Goal: Task Accomplishment & Management: Use online tool/utility

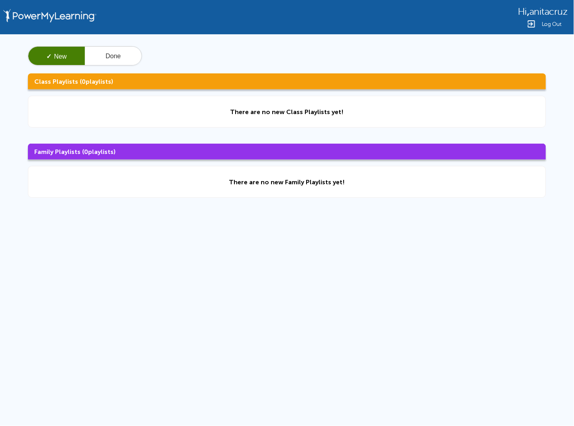
click at [551, 22] on span "Log Out" at bounding box center [552, 24] width 20 height 6
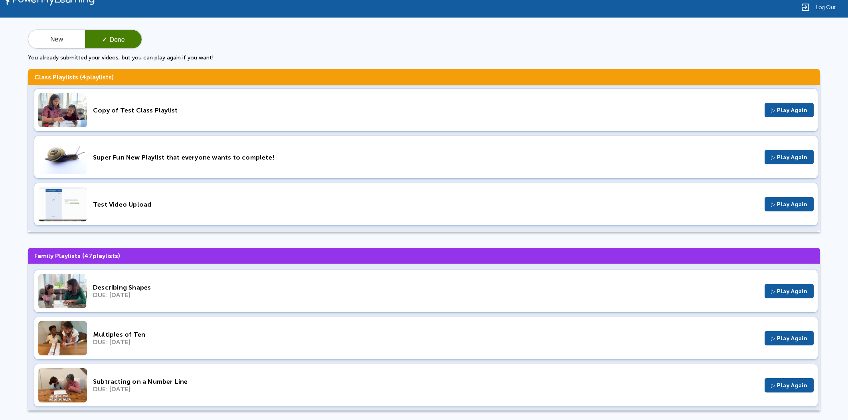
scroll to position [25, 0]
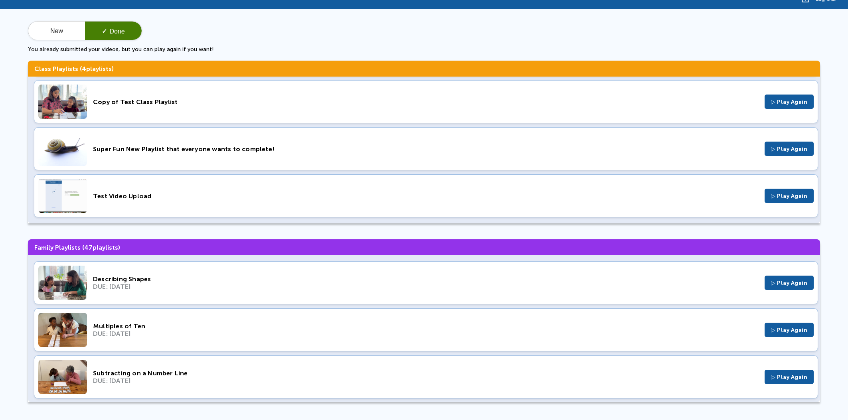
click at [214, 142] on div "Super Fun New Playlist that everyone wants to complete! ▷ Play Again" at bounding box center [426, 148] width 784 height 43
drag, startPoint x: 49, startPoint y: 25, endPoint x: 61, endPoint y: 35, distance: 15.8
click at [50, 25] on button "New" at bounding box center [56, 31] width 57 height 19
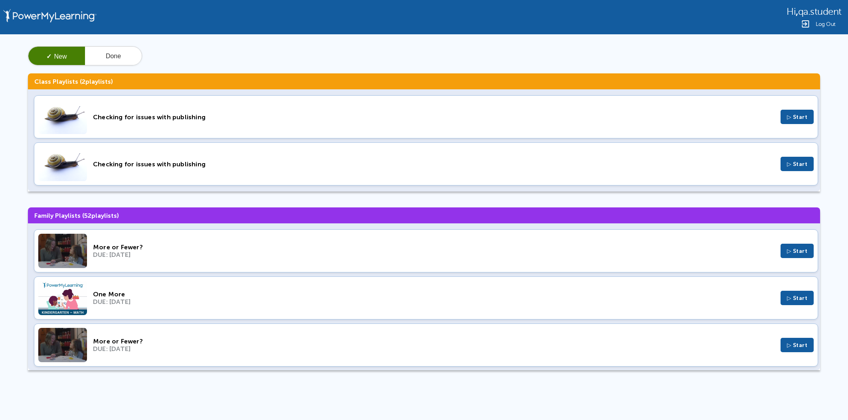
scroll to position [0, 0]
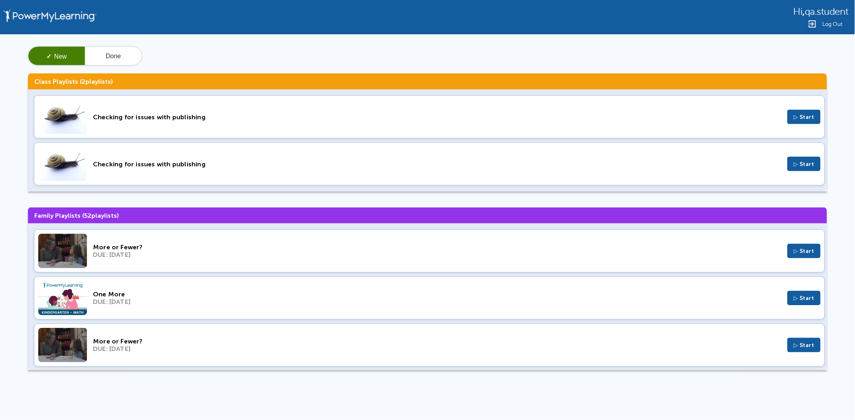
click at [143, 119] on div "Checking for issues with publishing" at bounding box center [437, 117] width 689 height 8
click at [114, 63] on button "Done" at bounding box center [113, 56] width 57 height 19
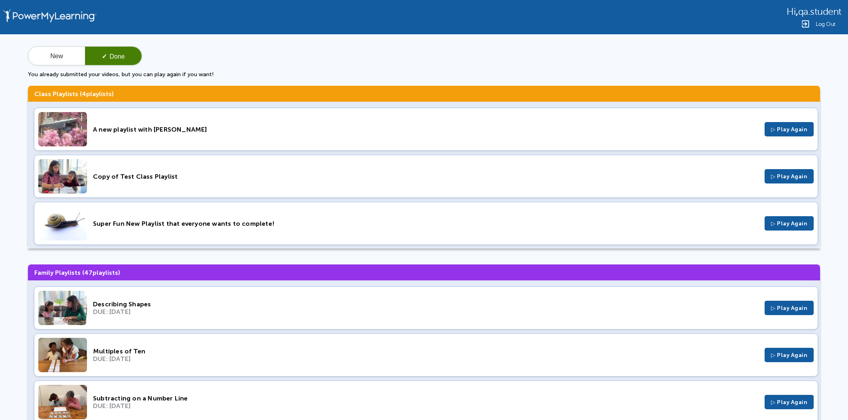
scroll to position [49, 0]
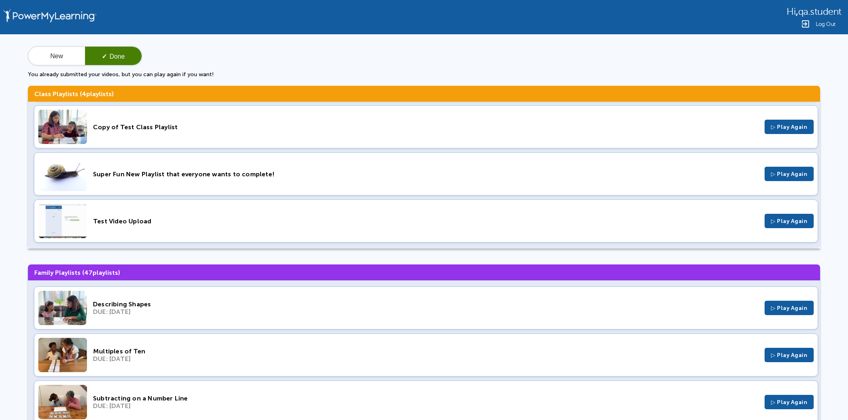
click at [834, 24] on span "Log Out" at bounding box center [825, 24] width 20 height 6
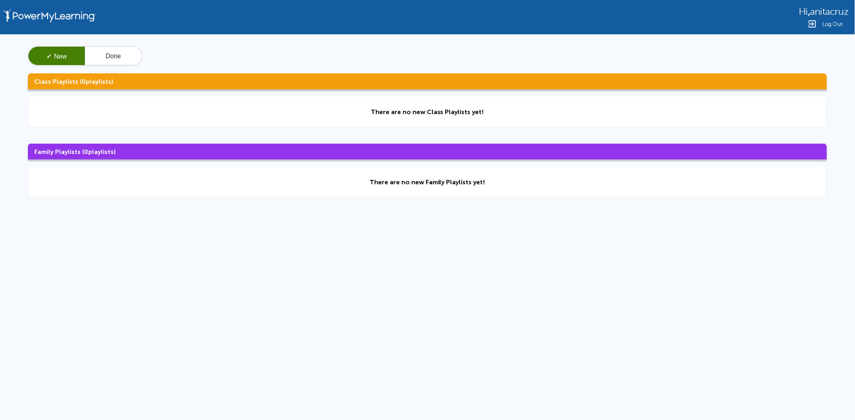
click at [125, 70] on div "✓ New Done Class Playlists ( 0 playlists) There are no new Class Playlists yet!…" at bounding box center [427, 122] width 855 height 176
click at [125, 68] on div "✓ New Done Class Playlists ( 0 playlists) There are no new Class Playlists yet!…" at bounding box center [427, 122] width 855 height 176
click at [124, 59] on button "Done" at bounding box center [113, 56] width 57 height 19
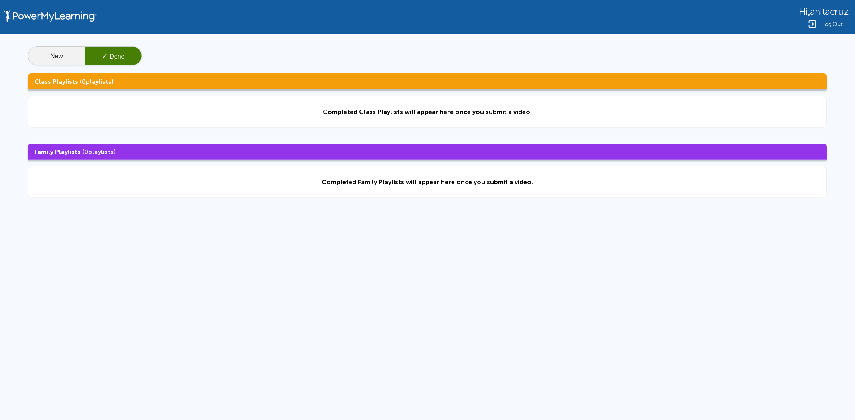
click at [65, 50] on button "New" at bounding box center [56, 56] width 57 height 19
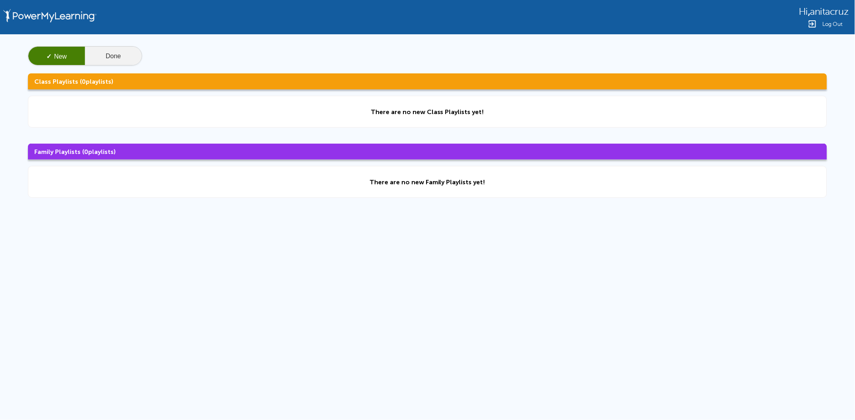
click at [114, 51] on button "Done" at bounding box center [113, 56] width 57 height 19
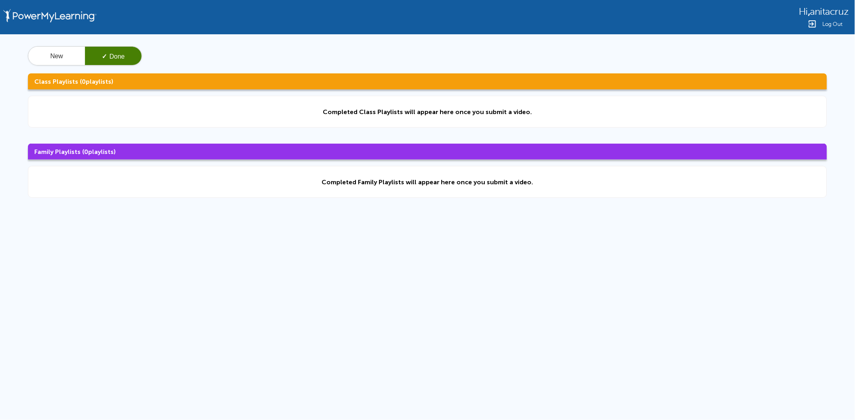
click at [39, 45] on div "New ✓ Done Class Playlists ( 0 playlists) Completed Class Playlists will appear…" at bounding box center [427, 122] width 855 height 176
drag, startPoint x: 57, startPoint y: 64, endPoint x: 67, endPoint y: 64, distance: 10.0
click at [57, 64] on button "New" at bounding box center [56, 56] width 57 height 19
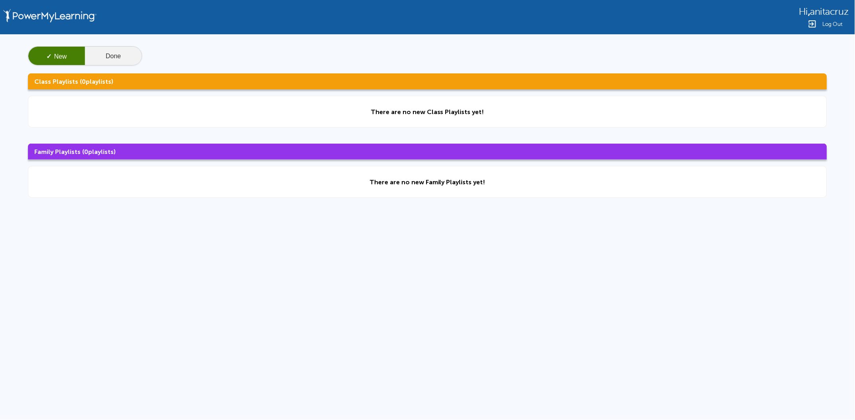
click at [117, 59] on button "Done" at bounding box center [113, 56] width 57 height 19
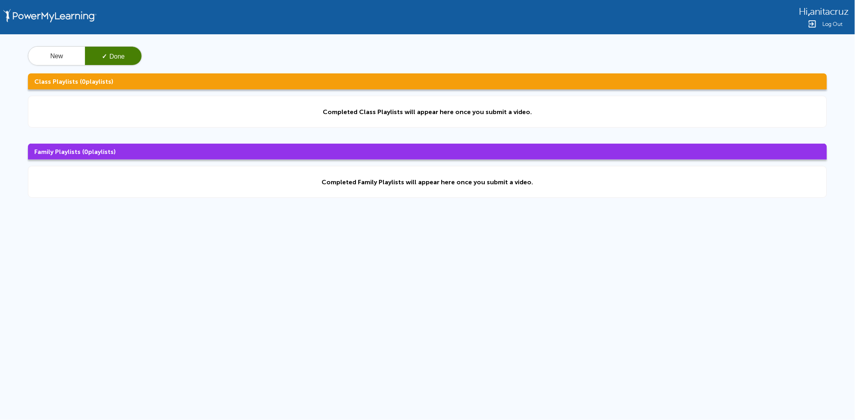
click at [90, 47] on button "✓ Done" at bounding box center [113, 56] width 57 height 19
click at [67, 50] on button "New" at bounding box center [56, 56] width 57 height 19
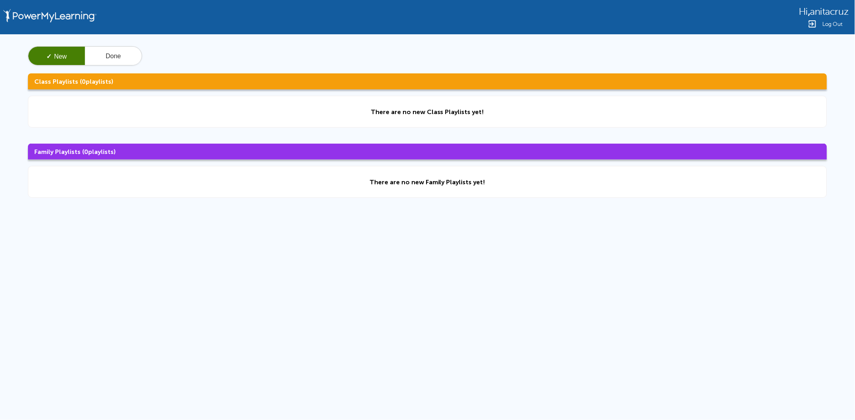
drag, startPoint x: 336, startPoint y: 319, endPoint x: 300, endPoint y: 142, distance: 181.0
click at [312, 142] on div "✓ New Done Class Playlists ( 0 playlists) There are no new Class Playlists yet!…" at bounding box center [427, 122] width 855 height 176
click at [487, 95] on div "✓ New Done Class Playlists ( 0 playlists) There are no new Class Playlists yet!…" at bounding box center [427, 122] width 855 height 176
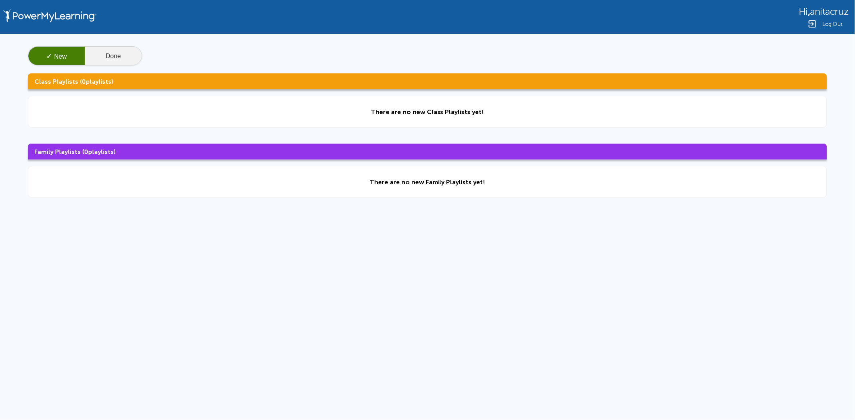
click at [132, 59] on button "Done" at bounding box center [113, 56] width 57 height 19
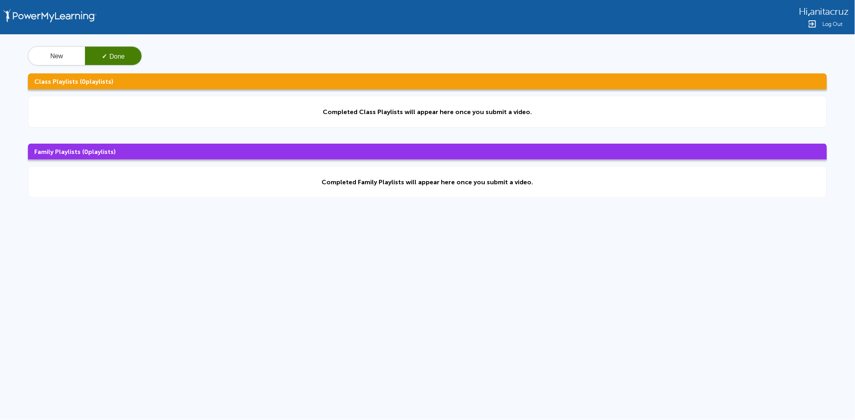
click at [836, 24] on span "Log Out" at bounding box center [833, 24] width 20 height 6
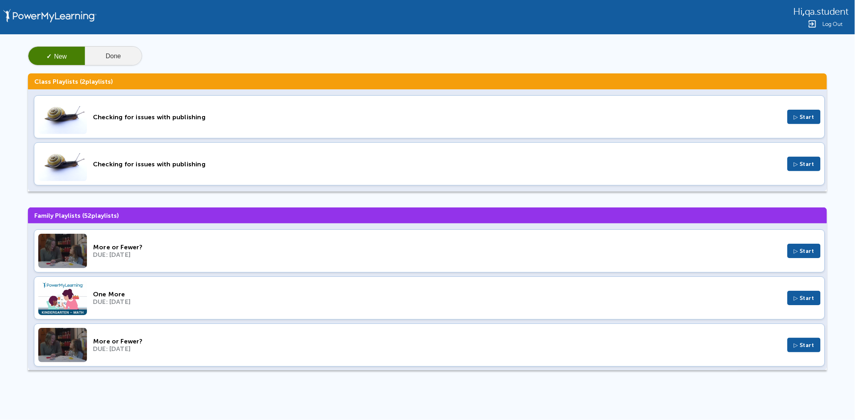
click at [114, 61] on button "Done" at bounding box center [113, 56] width 57 height 19
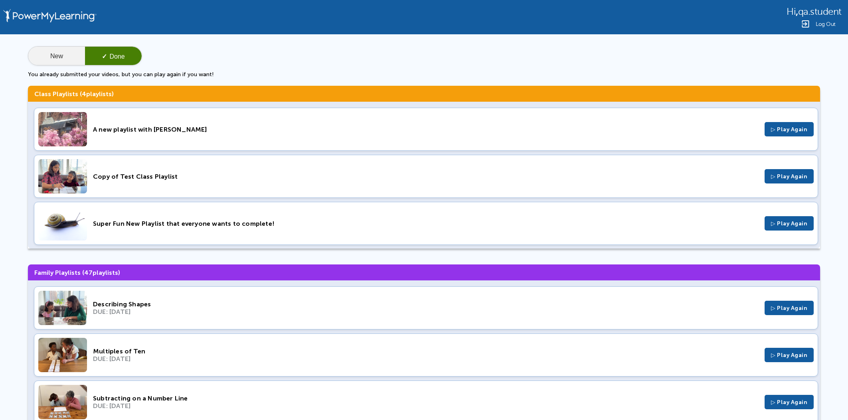
click at [70, 58] on button "New" at bounding box center [56, 56] width 57 height 19
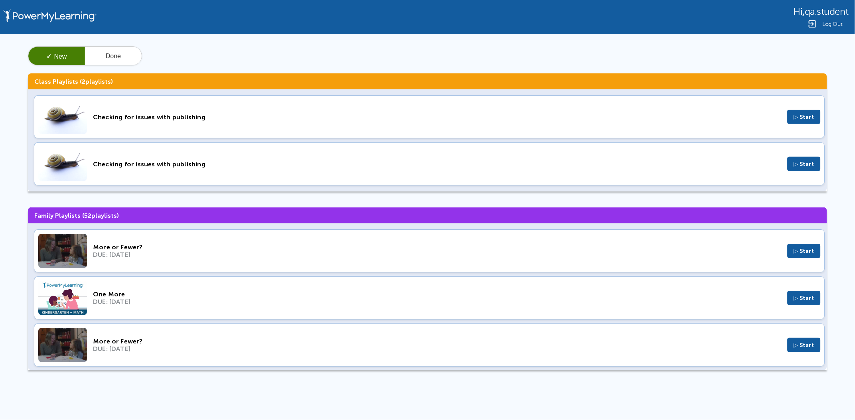
click at [182, 118] on div "Checking for issues with publishing" at bounding box center [437, 117] width 689 height 8
click at [178, 161] on div "Checking for issues with publishing" at bounding box center [437, 164] width 689 height 8
drag, startPoint x: 226, startPoint y: 119, endPoint x: 95, endPoint y: 121, distance: 130.5
click at [85, 120] on div "Checking for issues with publishing ▷ Start" at bounding box center [429, 116] width 791 height 43
click at [506, 52] on div "✓ New Done" at bounding box center [427, 55] width 799 height 19
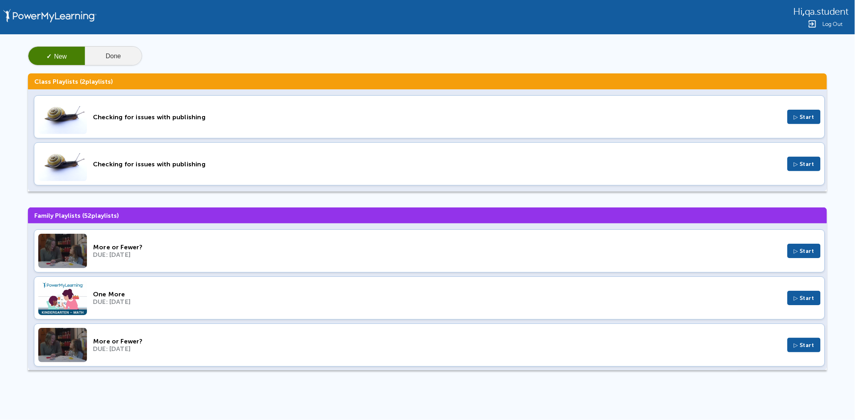
click at [109, 54] on button "Done" at bounding box center [113, 56] width 57 height 19
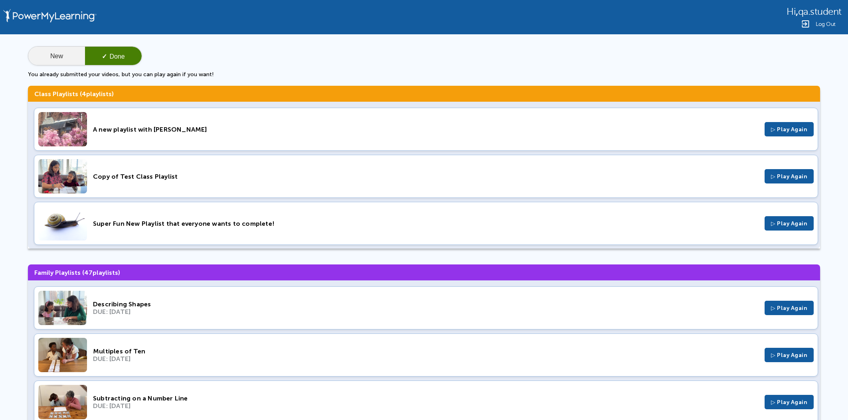
click at [45, 59] on button "New" at bounding box center [56, 56] width 57 height 19
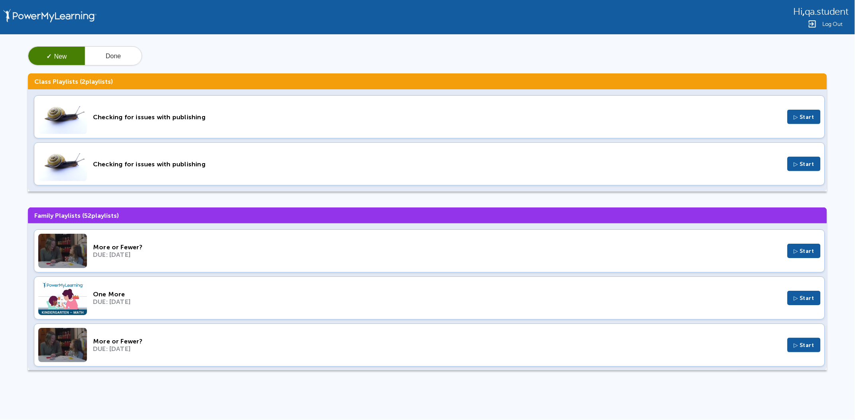
drag, startPoint x: 247, startPoint y: 118, endPoint x: 41, endPoint y: 119, distance: 205.9
click at [41, 119] on div "Checking for issues with publishing ▷ Start" at bounding box center [429, 116] width 791 height 43
click at [114, 57] on button "Done" at bounding box center [113, 56] width 57 height 19
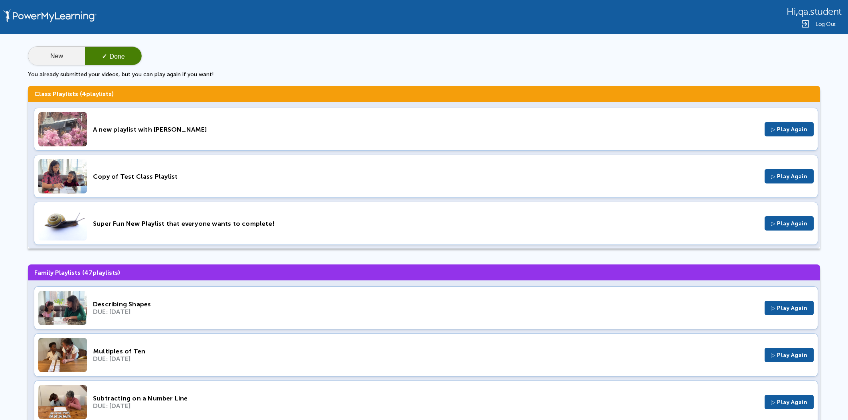
click at [70, 53] on button "New" at bounding box center [56, 56] width 57 height 19
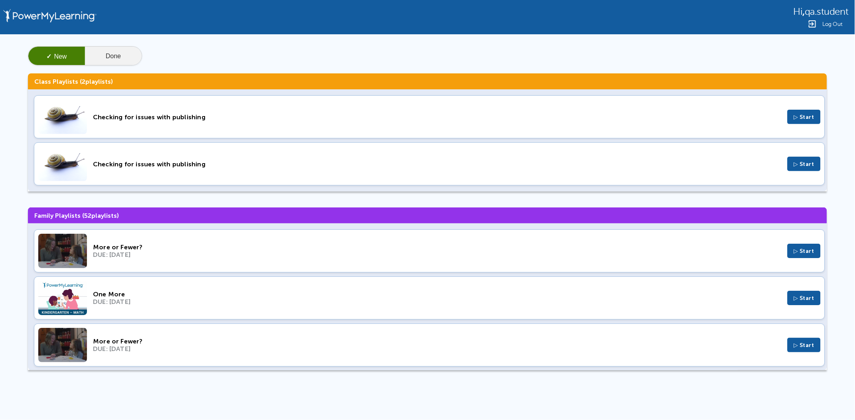
click at [111, 53] on button "Done" at bounding box center [113, 56] width 57 height 19
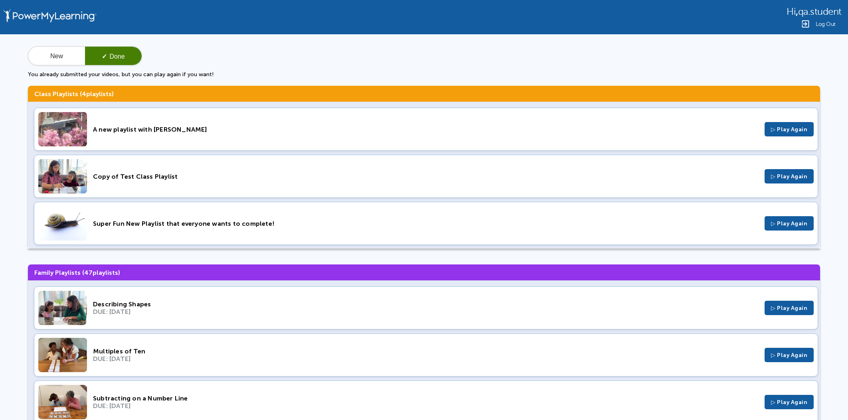
click at [241, 221] on div "Super Fun New Playlist that everyone wants to complete!" at bounding box center [425, 224] width 665 height 8
click at [63, 51] on button "New" at bounding box center [56, 56] width 57 height 19
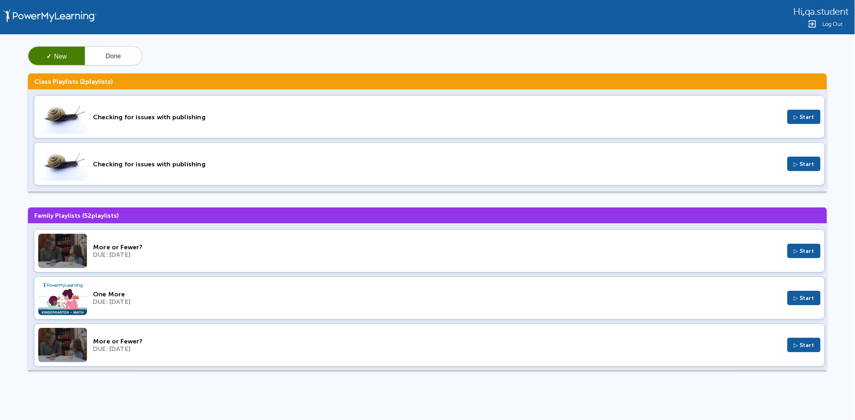
click at [166, 121] on div "Checking for issues with publishing ▷ Start" at bounding box center [429, 116] width 791 height 43
click at [112, 56] on button "Done" at bounding box center [113, 56] width 57 height 19
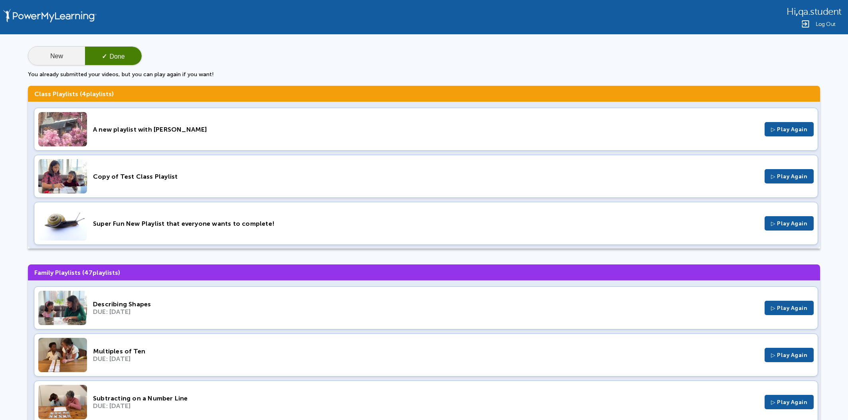
click at [51, 51] on button "New" at bounding box center [56, 56] width 57 height 19
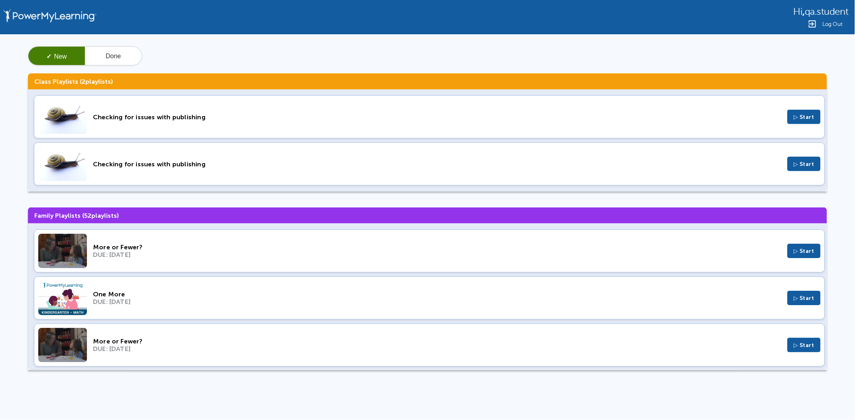
click at [452, 162] on div "Checking for issues with publishing" at bounding box center [437, 164] width 689 height 8
click at [172, 118] on div "Checking for issues with publishing" at bounding box center [437, 117] width 689 height 8
click at [101, 55] on button "Done" at bounding box center [113, 56] width 57 height 19
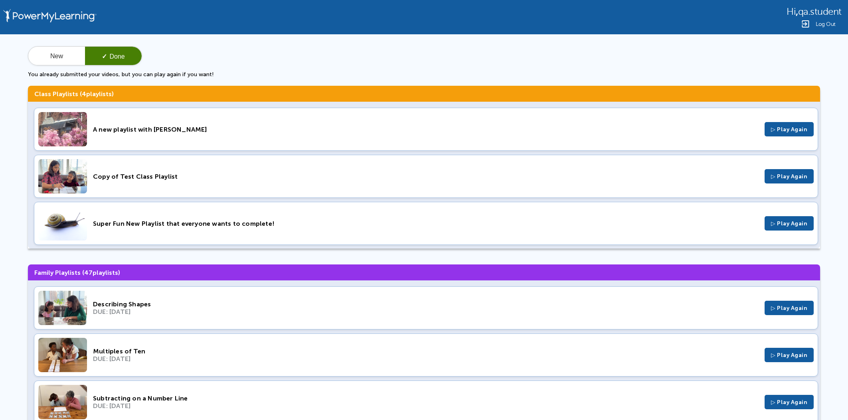
click at [231, 170] on div "Copy of Test Class Playlist ▷ Play Again" at bounding box center [426, 176] width 784 height 43
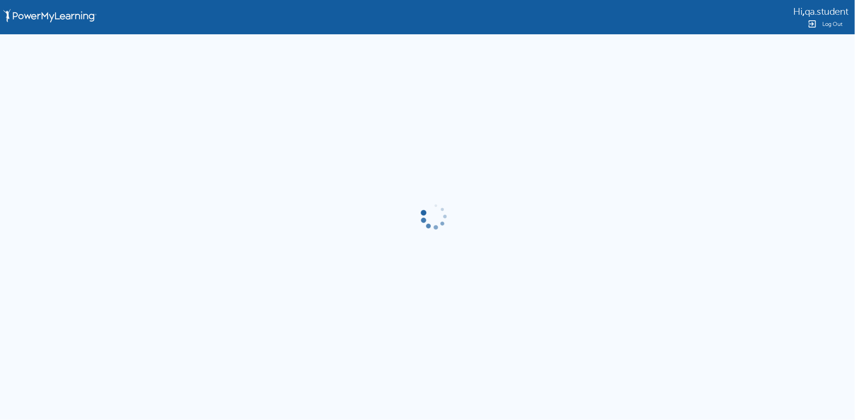
click at [453, 242] on div "Hi , qa.student Log Out" at bounding box center [427, 169] width 855 height 339
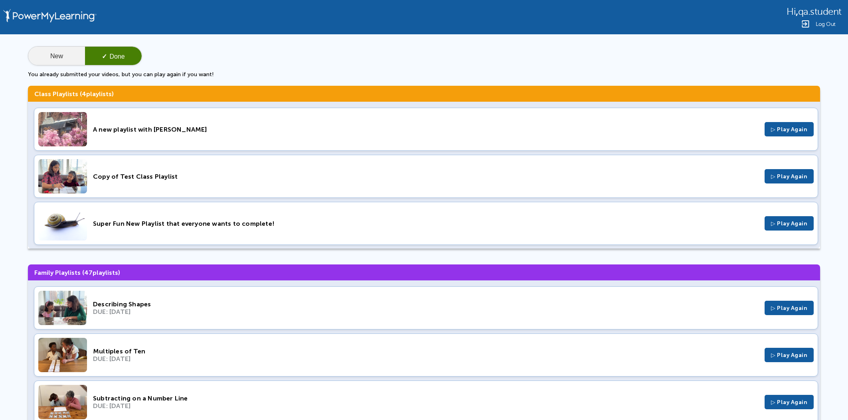
click at [63, 56] on button "New" at bounding box center [56, 56] width 57 height 19
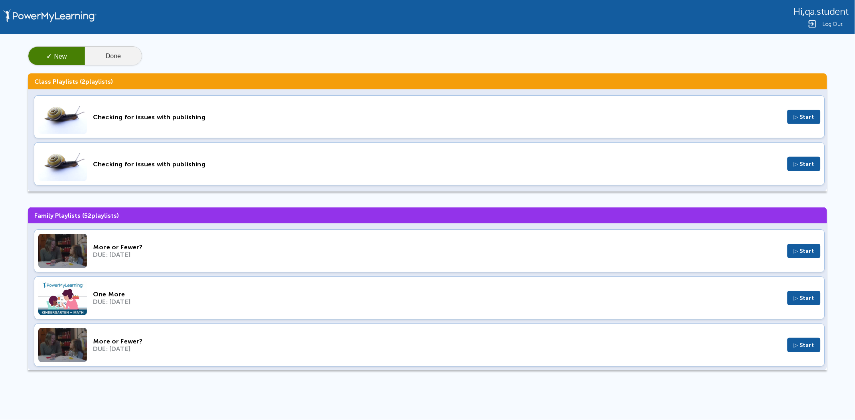
click at [128, 52] on button "Done" at bounding box center [113, 56] width 57 height 19
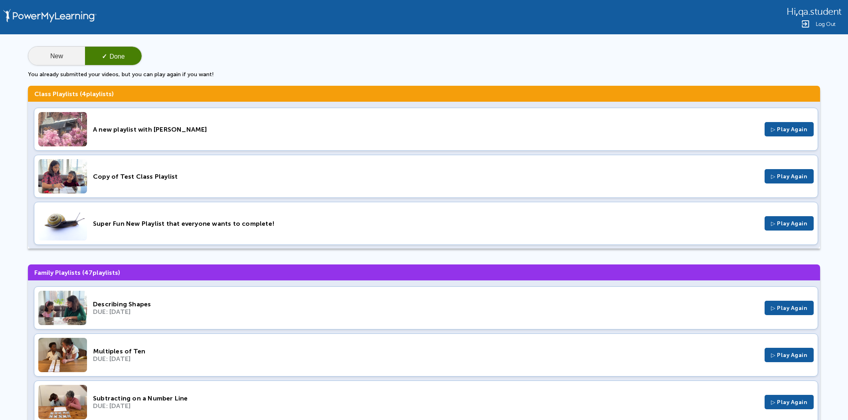
click at [71, 61] on button "New" at bounding box center [56, 56] width 57 height 19
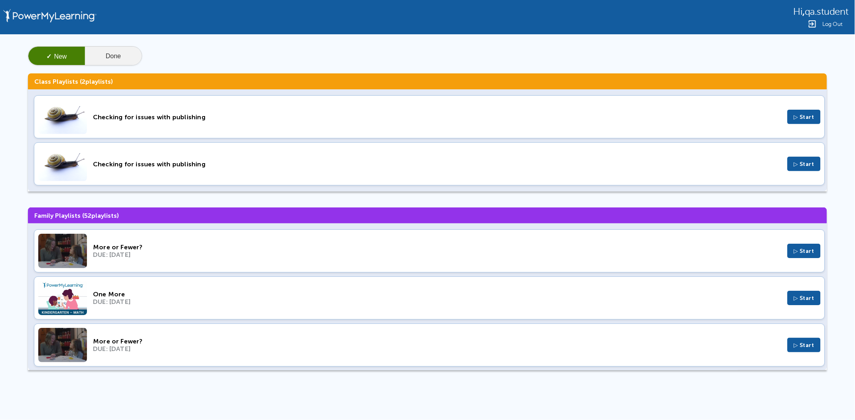
click at [113, 52] on button "Done" at bounding box center [113, 56] width 57 height 19
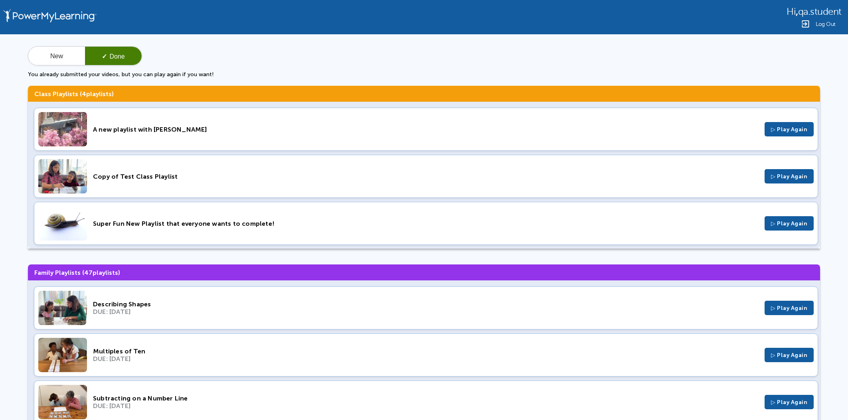
click at [51, 65] on div "New ✓ Done" at bounding box center [85, 55] width 114 height 19
click at [78, 60] on button "New" at bounding box center [56, 56] width 57 height 19
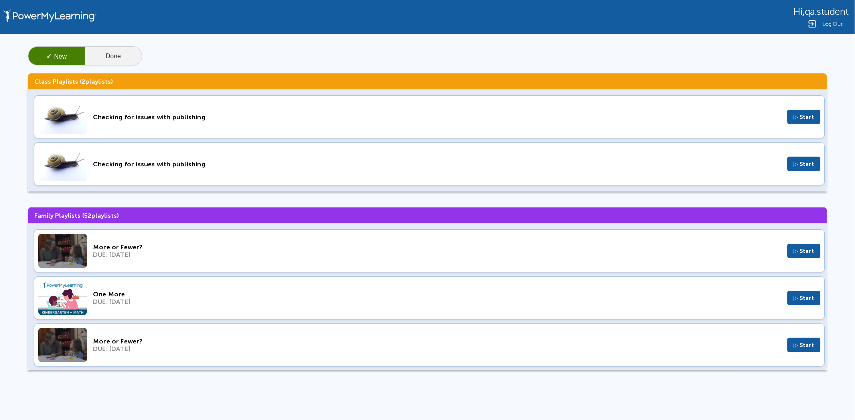
click at [109, 57] on button "Done" at bounding box center [113, 56] width 57 height 19
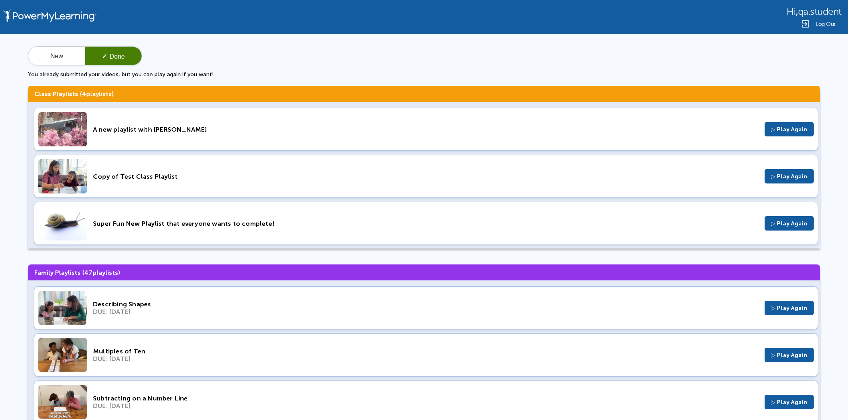
click at [340, 134] on div "A new playlist with Jillian ▷ Play Again" at bounding box center [426, 129] width 784 height 43
click at [335, 50] on div "New ✓ Done You already submitted your videos, but you can play again if you wan…" at bounding box center [424, 62] width 792 height 32
click at [45, 63] on button "New" at bounding box center [56, 56] width 57 height 19
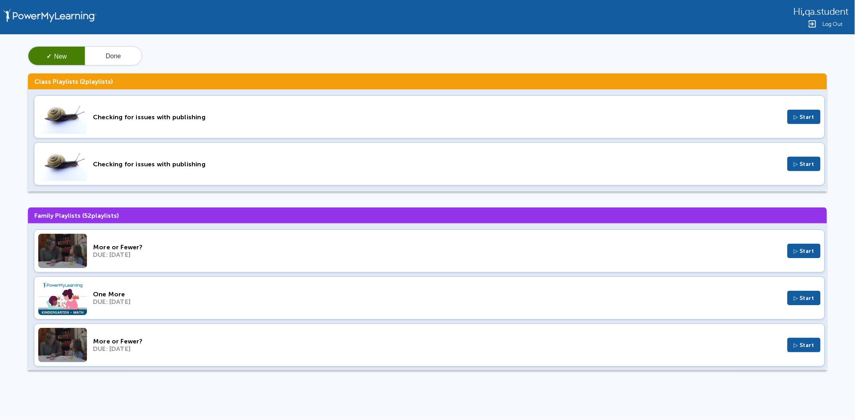
click at [274, 57] on div "✓ New Done" at bounding box center [427, 55] width 799 height 19
click at [128, 56] on button "Done" at bounding box center [113, 56] width 57 height 19
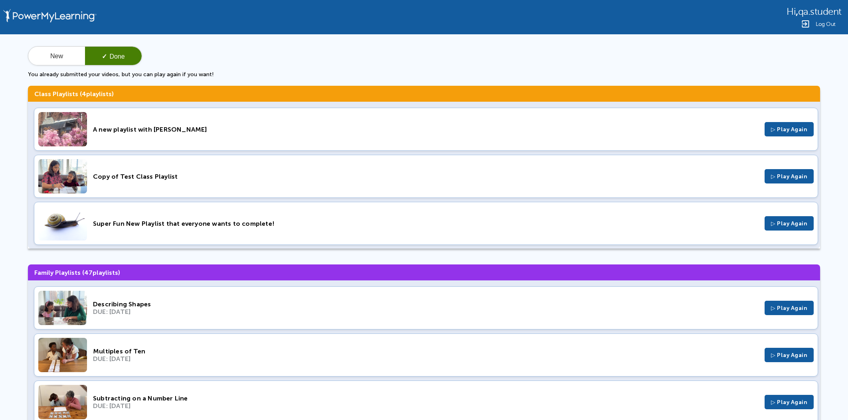
click at [815, 23] on span "Log Out" at bounding box center [825, 24] width 20 height 6
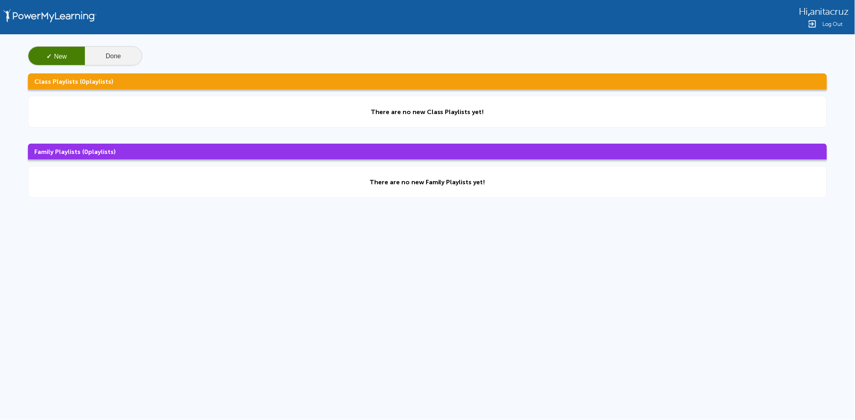
click at [128, 58] on button "Done" at bounding box center [113, 56] width 57 height 19
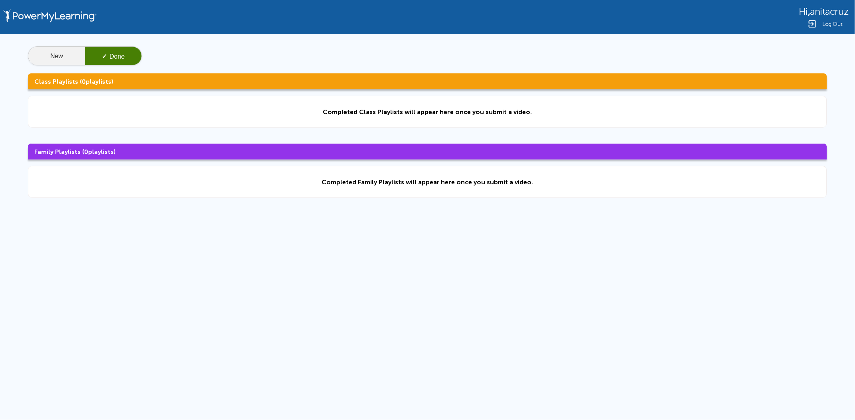
click at [78, 55] on button "New" at bounding box center [56, 56] width 57 height 19
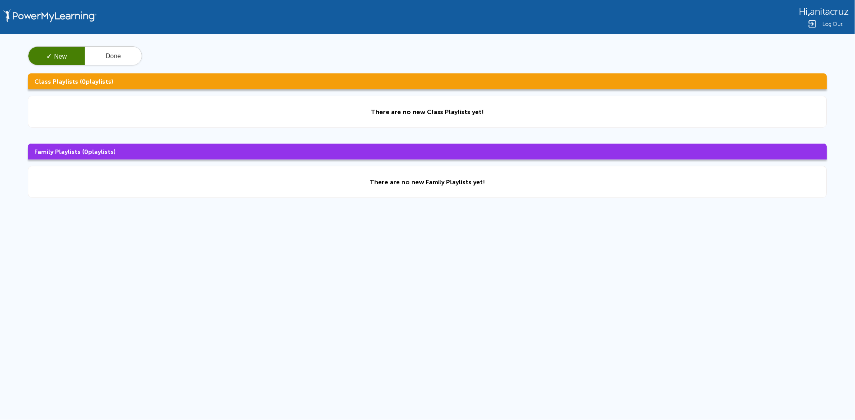
click at [70, 55] on button "✓ New" at bounding box center [56, 56] width 57 height 19
click at [134, 58] on button "Done" at bounding box center [113, 56] width 57 height 19
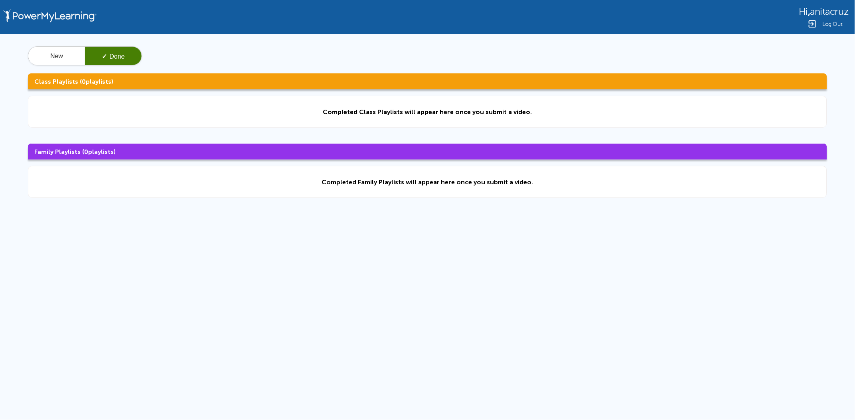
click at [128, 58] on button "✓ Done" at bounding box center [113, 56] width 57 height 19
click at [102, 58] on span "✓" at bounding box center [104, 56] width 5 height 7
click at [51, 73] on div "New ✓ Done Class Playlists ( 0 playlists) Completed Class Playlists will appear…" at bounding box center [427, 122] width 855 height 176
click at [52, 63] on button "New" at bounding box center [56, 56] width 57 height 19
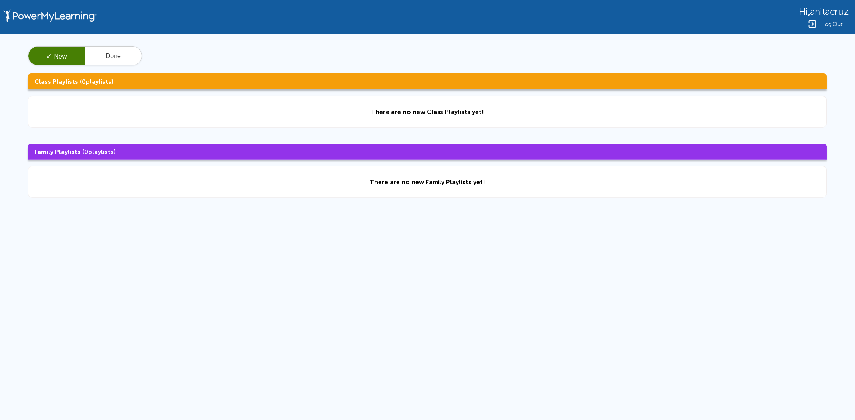
click at [53, 62] on button "✓ New" at bounding box center [56, 56] width 57 height 19
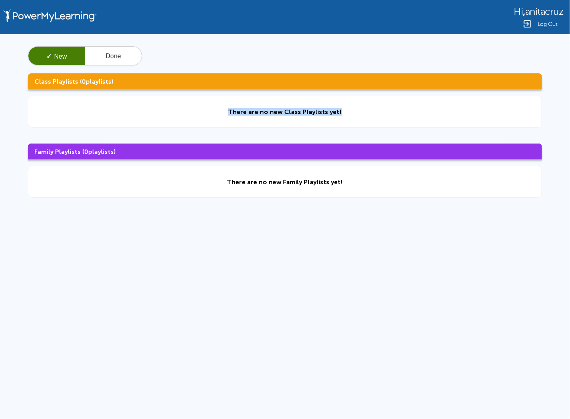
drag, startPoint x: 164, startPoint y: 127, endPoint x: 377, endPoint y: 115, distance: 213.4
click at [373, 118] on div "There are no new Class Playlists yet!" at bounding box center [285, 112] width 514 height 32
click at [381, 111] on div "There are no new Class Playlists yet!" at bounding box center [285, 112] width 514 height 32
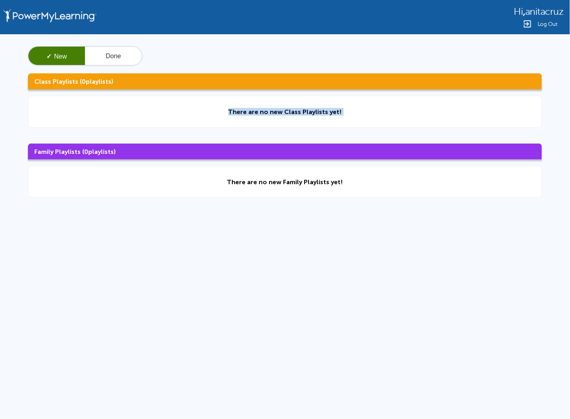
click at [381, 111] on div "There are no new Class Playlists yet!" at bounding box center [285, 112] width 514 height 32
